Goal: Task Accomplishment & Management: Use online tool/utility

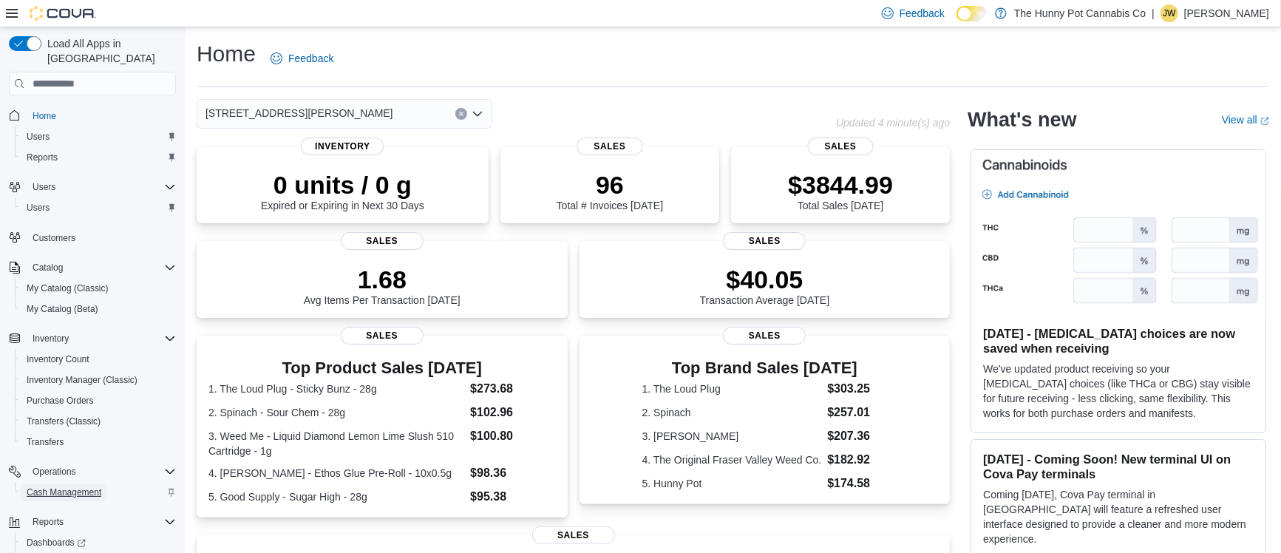
click at [89, 486] on span "Cash Management" at bounding box center [64, 492] width 75 height 12
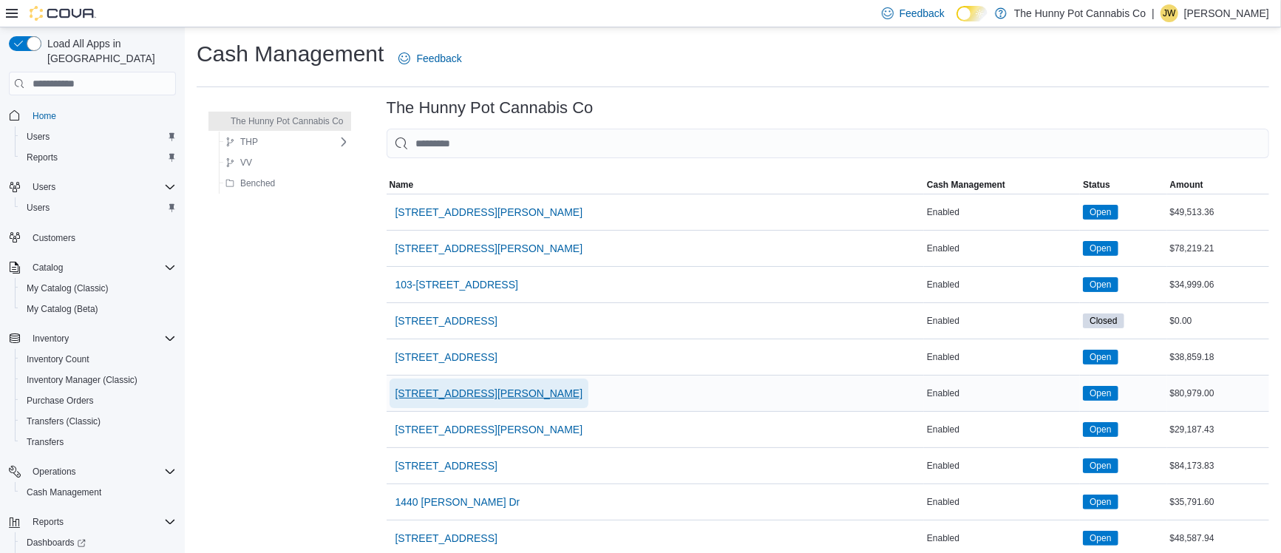
click at [429, 396] on span "121 Clarence Street" at bounding box center [489, 393] width 188 height 15
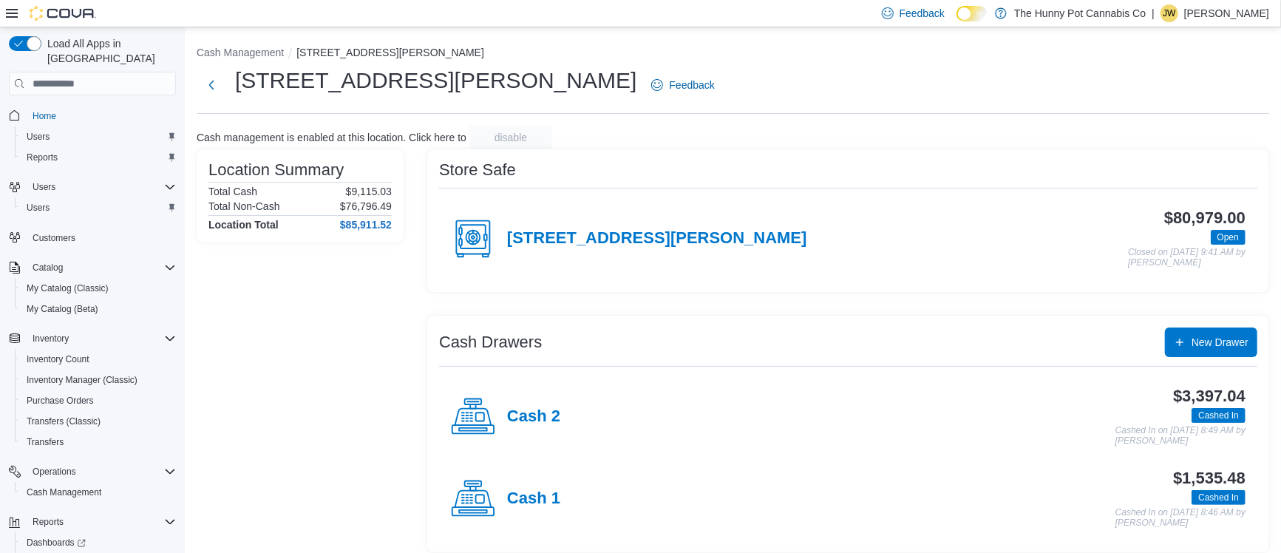
click at [551, 434] on div "Cash 2" at bounding box center [505, 417] width 109 height 44
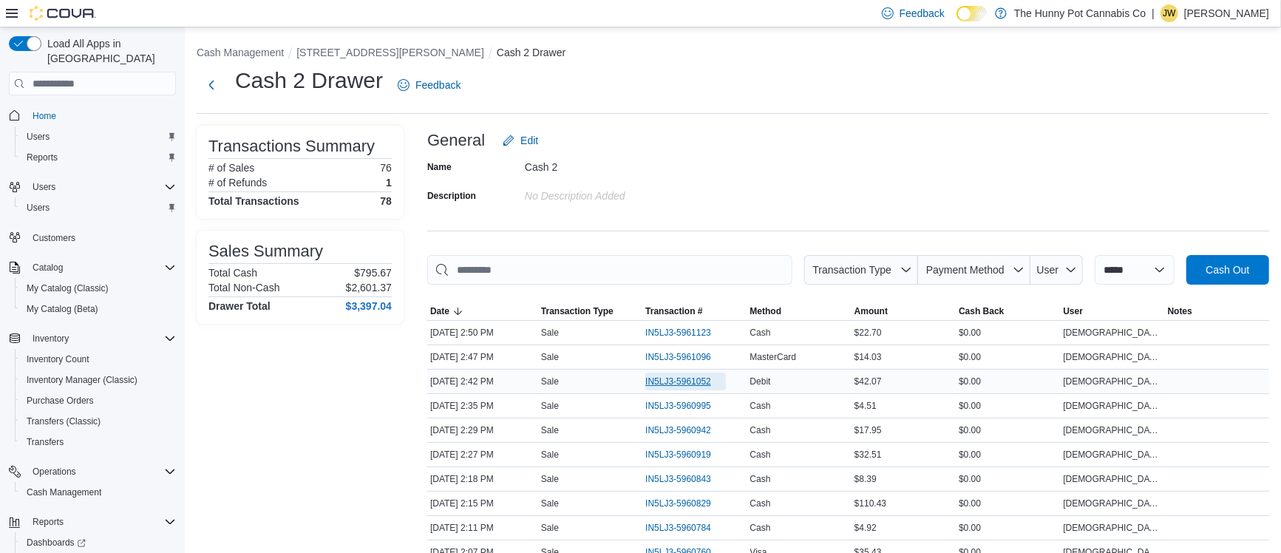
click at [682, 381] on span "IN5LJ3-5961052" at bounding box center [678, 381] width 66 height 12
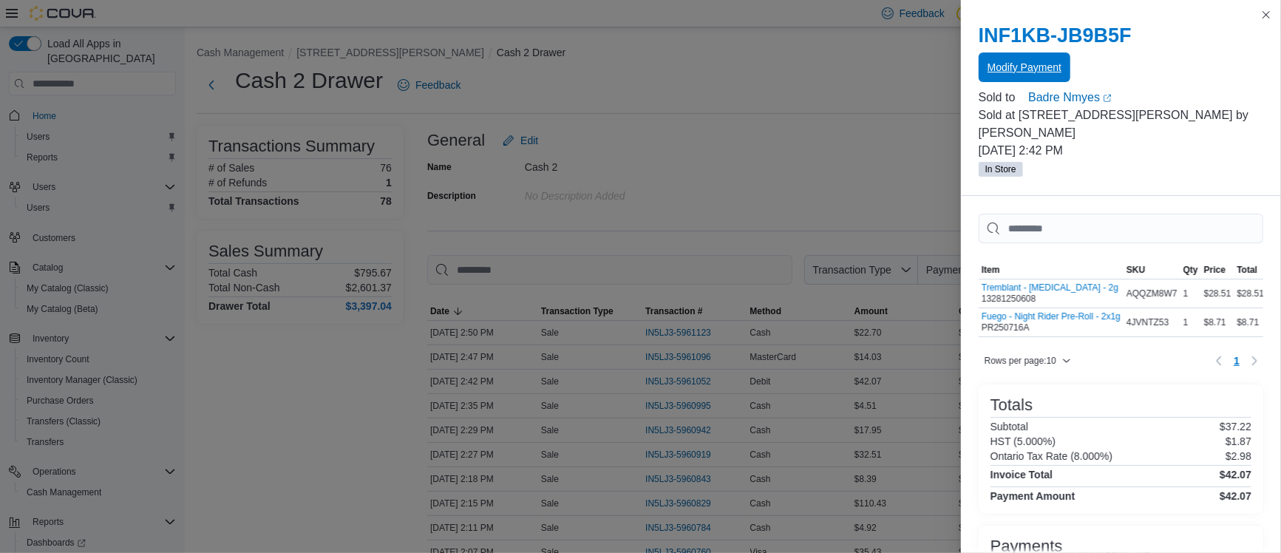
click at [1018, 58] on span "Modify Payment" at bounding box center [1024, 67] width 74 height 30
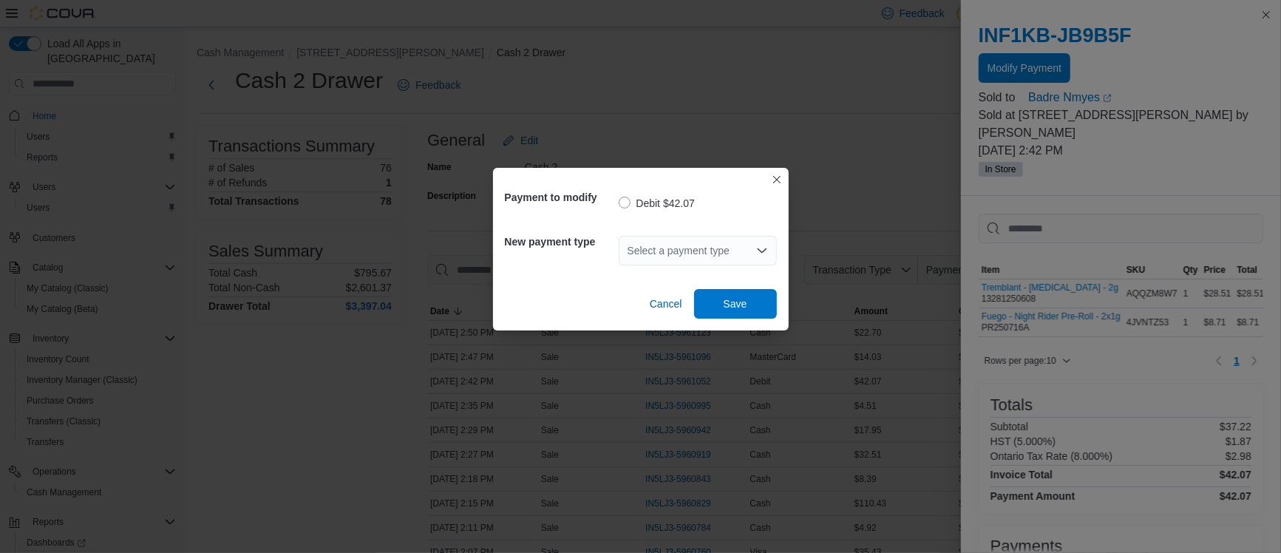
click at [662, 256] on div "Select a payment type" at bounding box center [698, 251] width 158 height 30
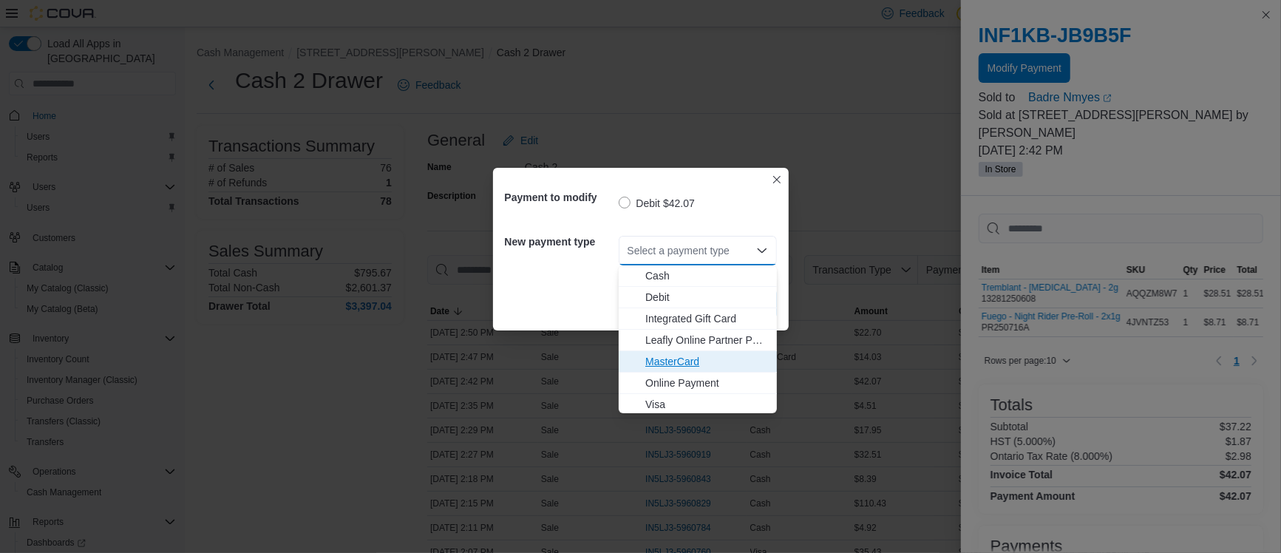
click at [662, 356] on span "MasterCard" at bounding box center [706, 361] width 123 height 15
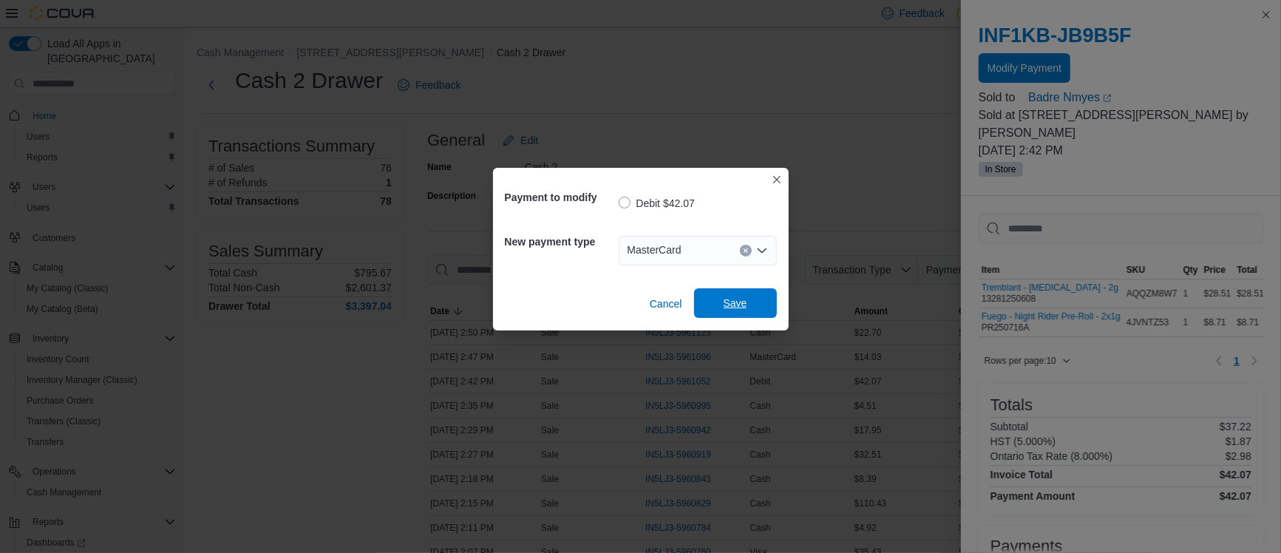
click at [756, 296] on span "Save" at bounding box center [735, 303] width 65 height 30
